Goal: Information Seeking & Learning: Find specific fact

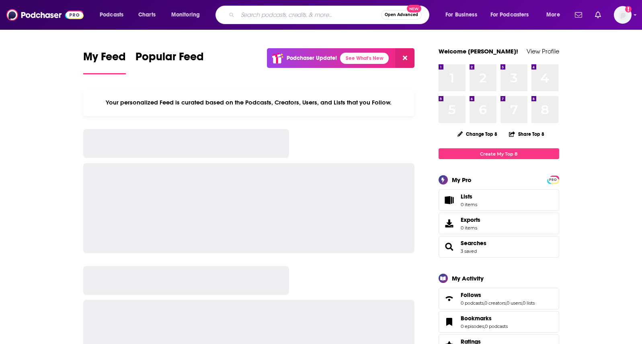
click at [300, 15] on input "Search podcasts, credits, & more..." at bounding box center [310, 14] width 144 height 13
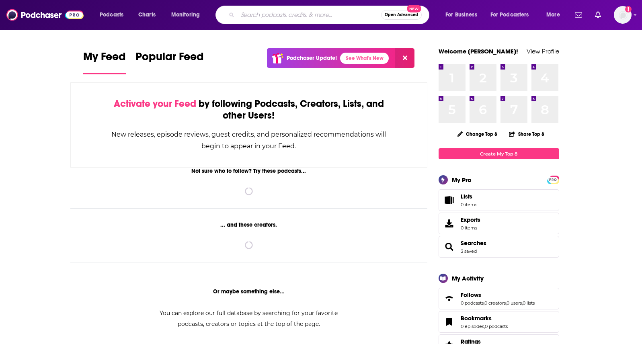
paste input "Criticality Second Live Show"
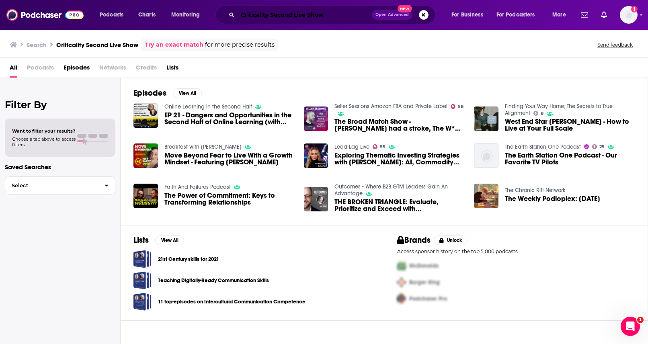
click at [259, 15] on input "Criticality Second Live Show" at bounding box center [305, 14] width 134 height 13
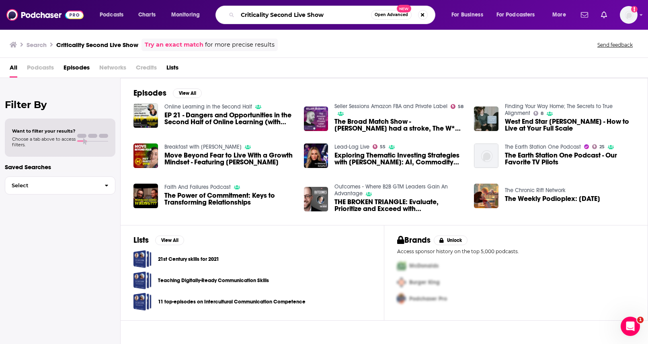
click at [259, 15] on input "Criticality Second Live Show" at bounding box center [304, 14] width 133 height 13
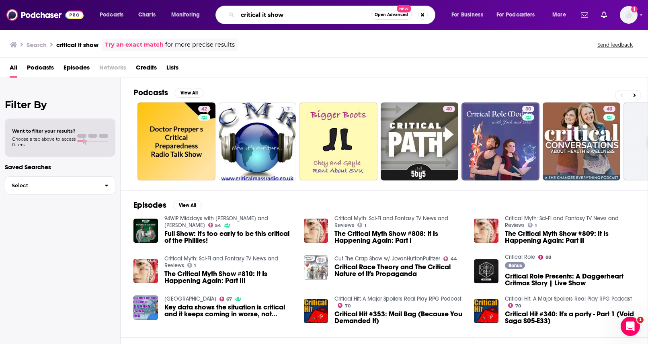
click at [297, 16] on input "critical it show" at bounding box center [304, 14] width 133 height 13
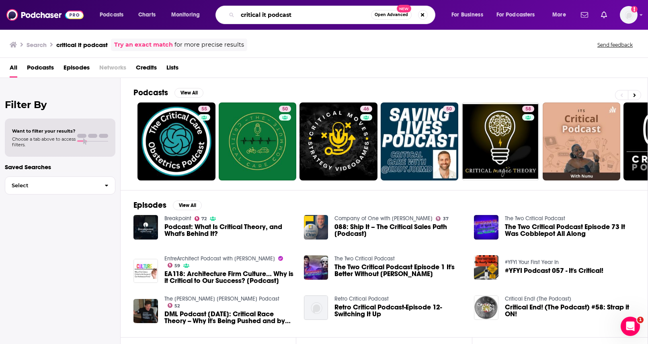
click at [252, 16] on input "critical it podcast" at bounding box center [304, 14] width 133 height 13
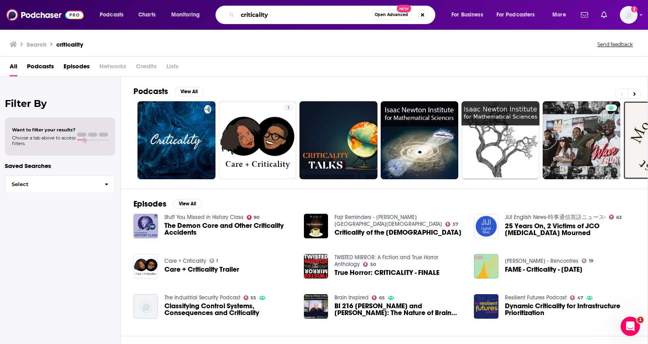
click at [267, 17] on input "criticality" at bounding box center [304, 14] width 133 height 13
paste input "[PERSON_NAME]"
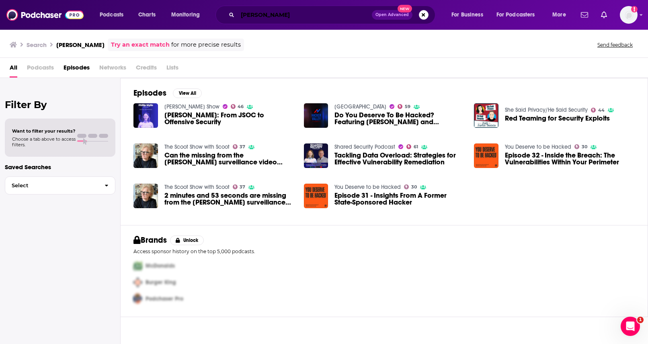
click at [282, 14] on input "[PERSON_NAME]" at bounding box center [305, 14] width 134 height 13
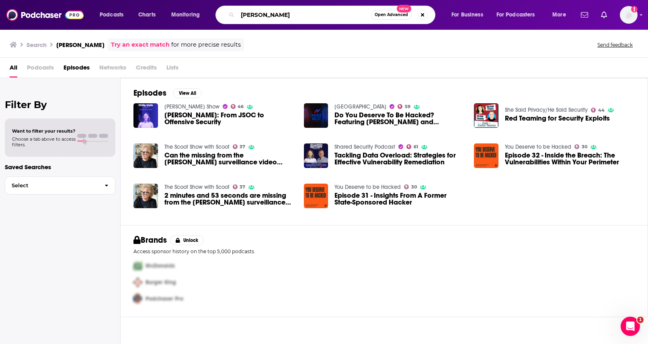
click at [282, 14] on input "[PERSON_NAME]" at bounding box center [304, 14] width 133 height 13
paste input "[PERSON_NAME]"
type input "[PERSON_NAME]"
